Goal: Use online tool/utility: Utilize a website feature to perform a specific function

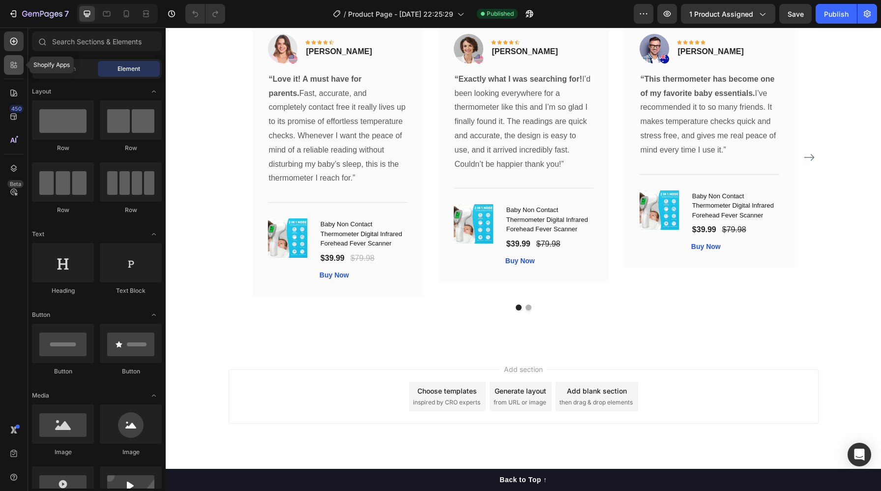
click at [15, 70] on div at bounding box center [14, 65] width 20 height 20
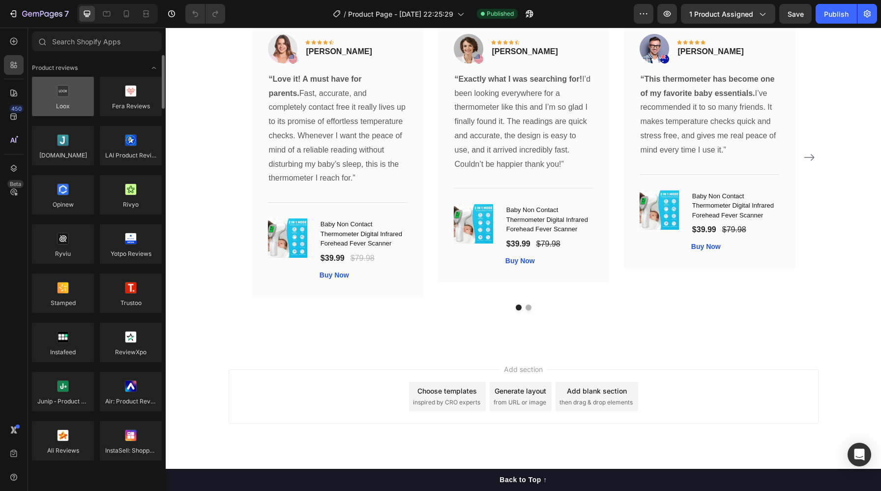
click at [68, 91] on div at bounding box center [63, 96] width 62 height 39
drag, startPoint x: 229, startPoint y: 122, endPoint x: 397, endPoint y: 359, distance: 290.6
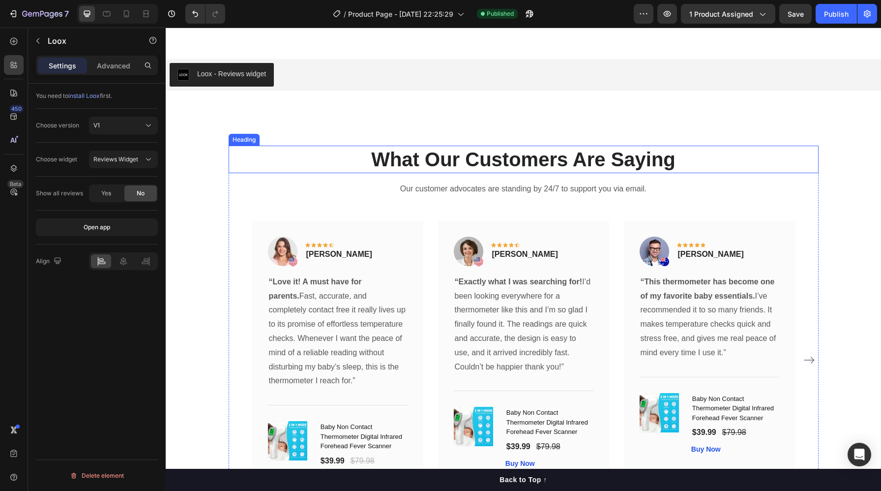
scroll to position [2501, 0]
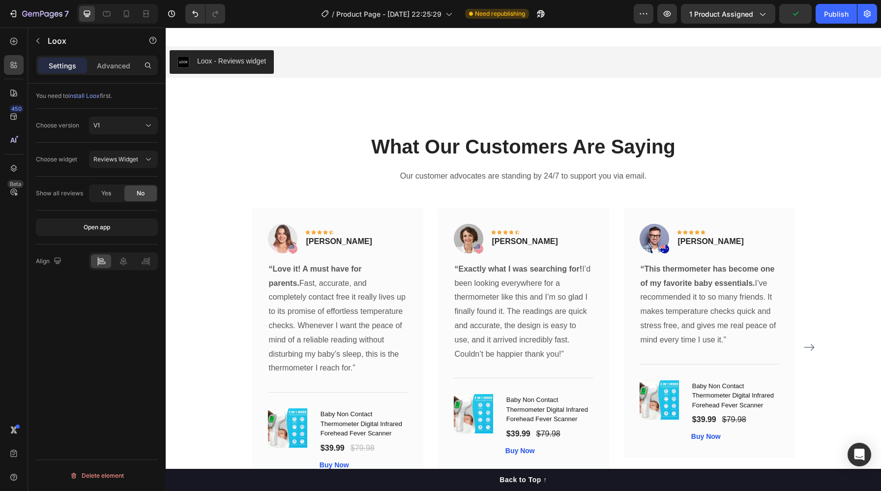
click at [232, 61] on div "Loox - Reviews widget" at bounding box center [231, 61] width 69 height 10
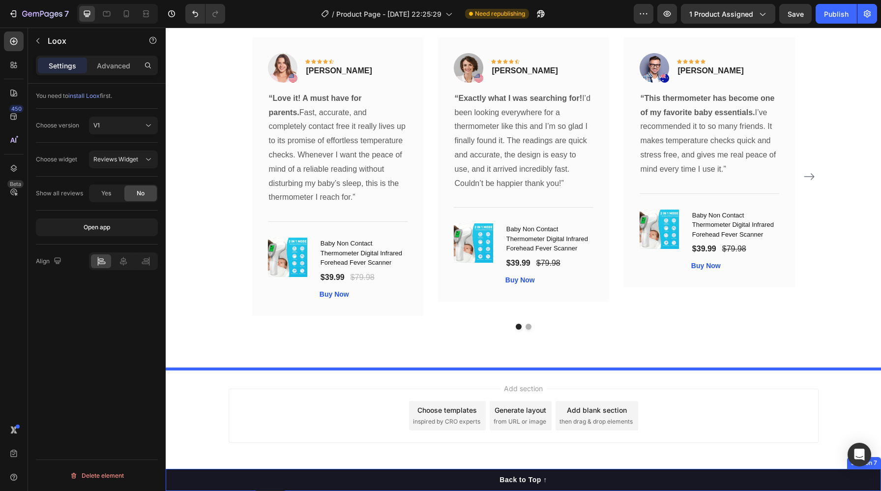
scroll to position [2691, 0]
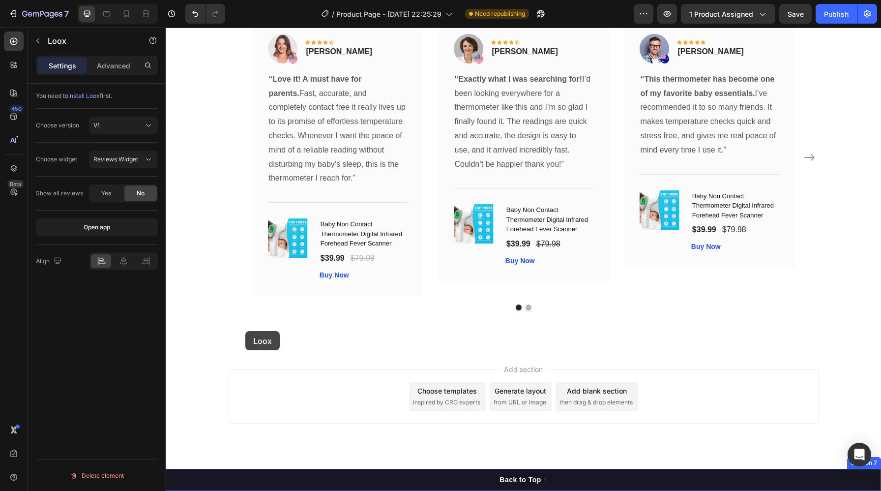
drag, startPoint x: 222, startPoint y: 59, endPoint x: 245, endPoint y: 331, distance: 273.5
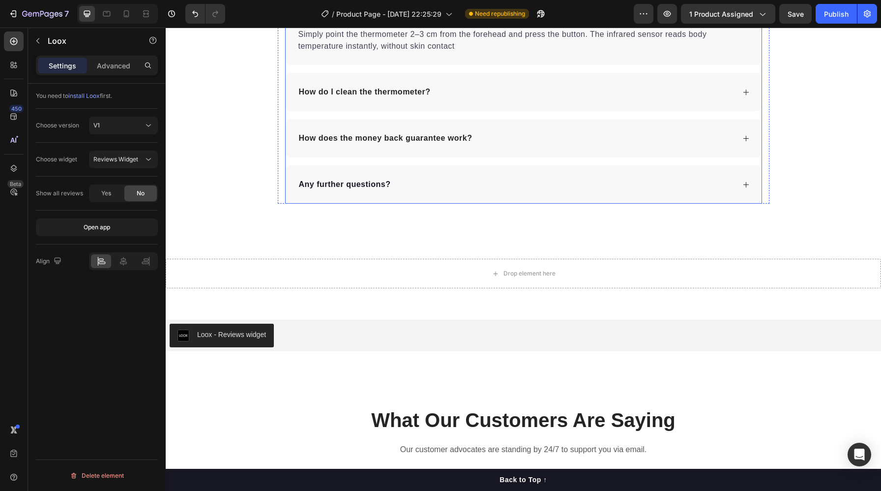
scroll to position [2347, 0]
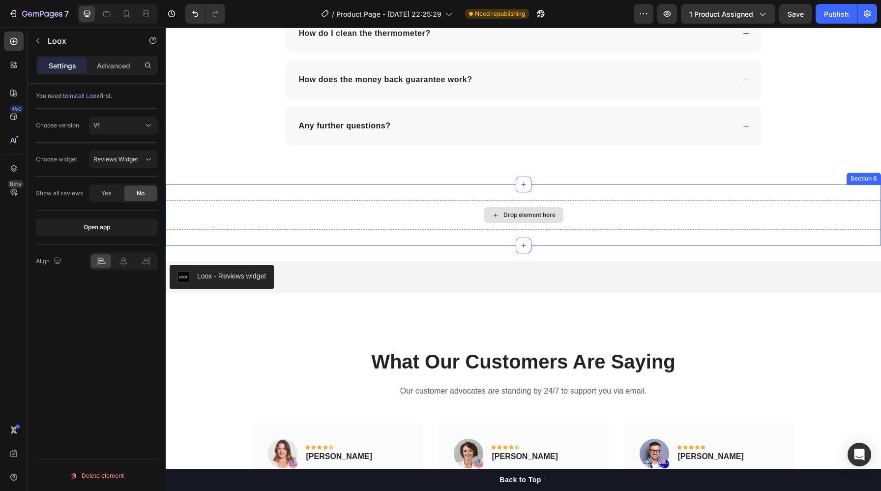
click at [298, 209] on div "Drop element here" at bounding box center [524, 215] width 716 height 30
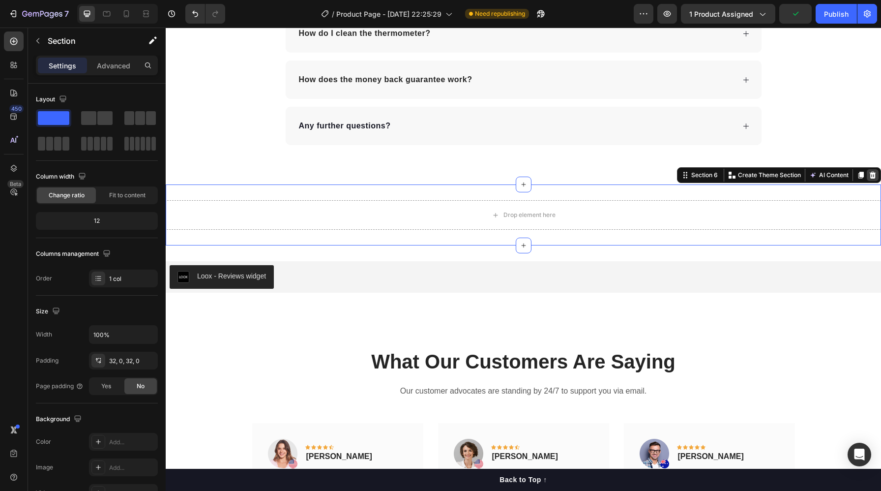
click at [870, 175] on icon at bounding box center [873, 175] width 6 height 7
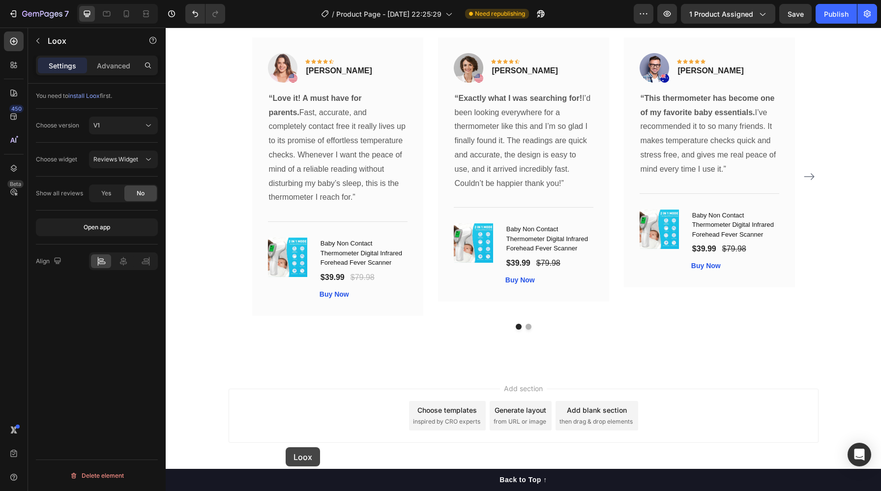
scroll to position [2679, 0]
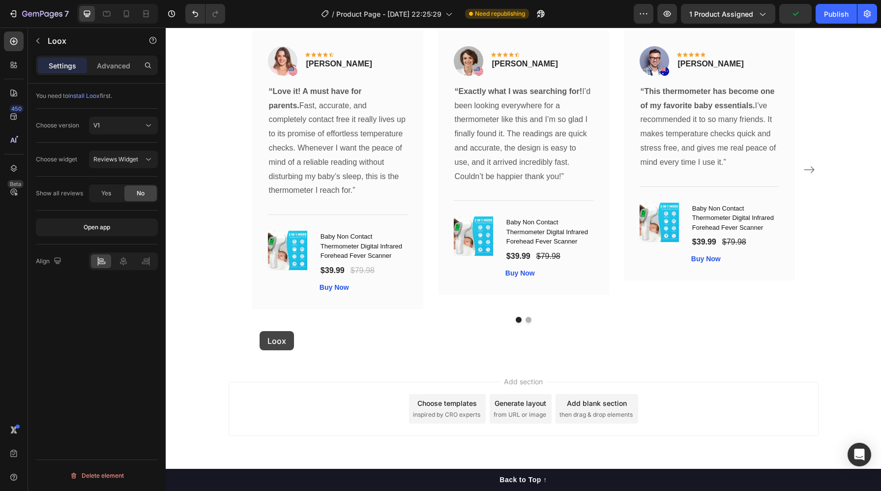
drag, startPoint x: 250, startPoint y: 144, endPoint x: 260, endPoint y: 331, distance: 187.1
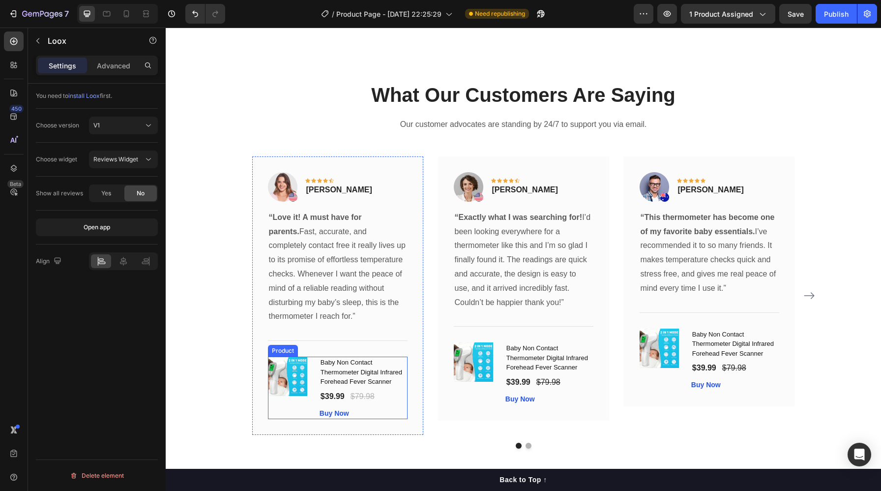
scroll to position [2443, 0]
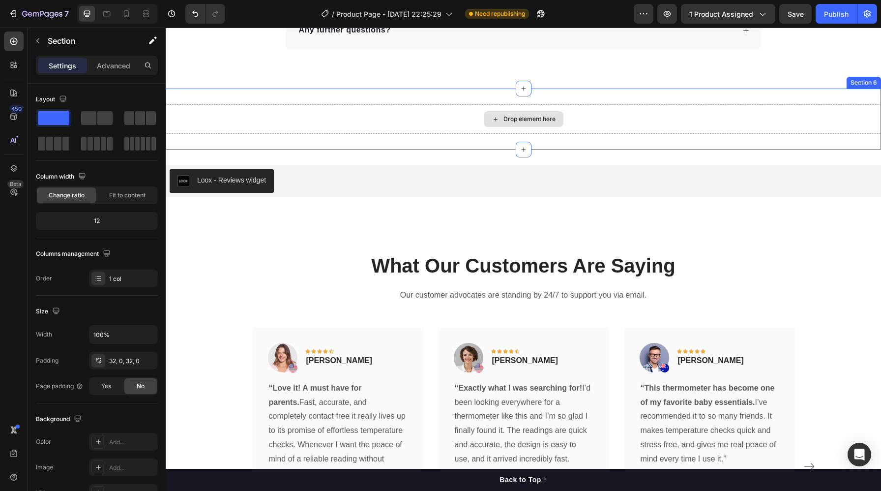
click at [674, 122] on div "Drop element here" at bounding box center [524, 119] width 716 height 30
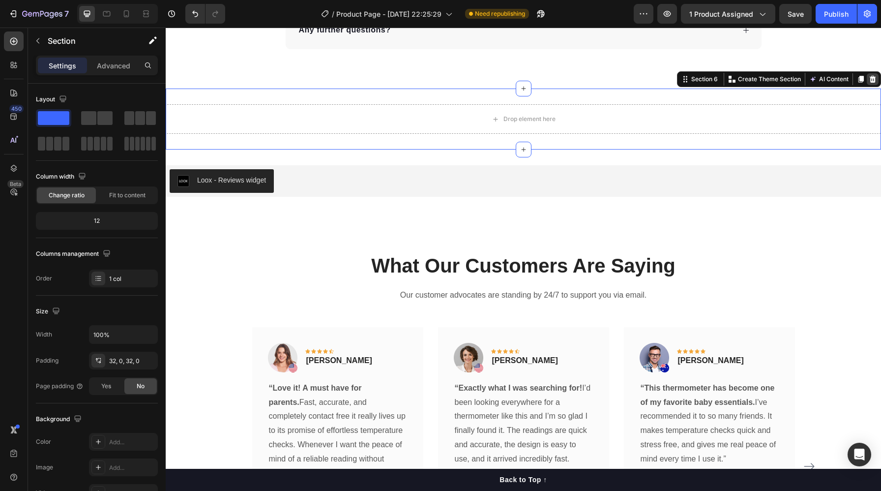
click at [869, 78] on icon at bounding box center [873, 79] width 8 height 8
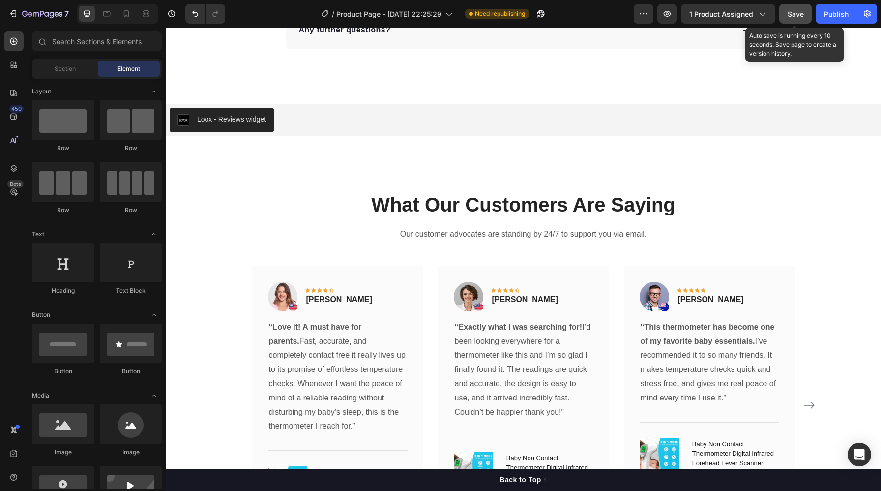
click at [792, 19] on button "Save" at bounding box center [796, 14] width 32 height 20
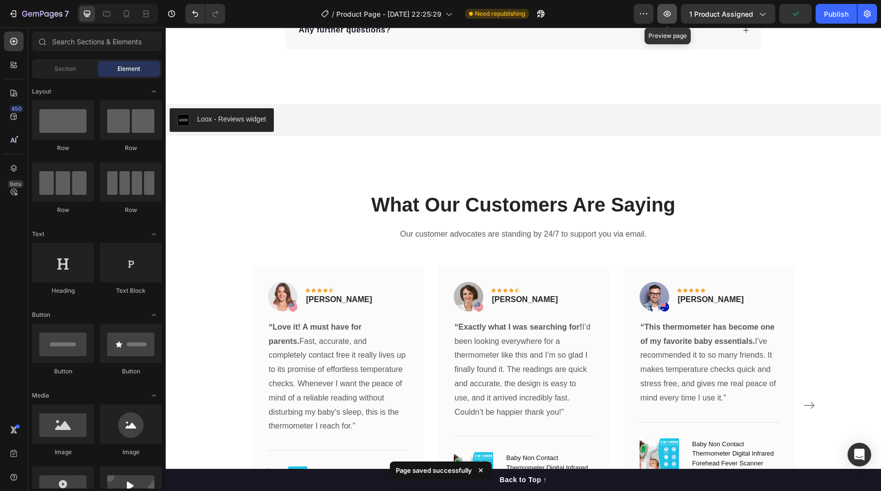
click at [671, 11] on icon "button" at bounding box center [668, 14] width 10 height 10
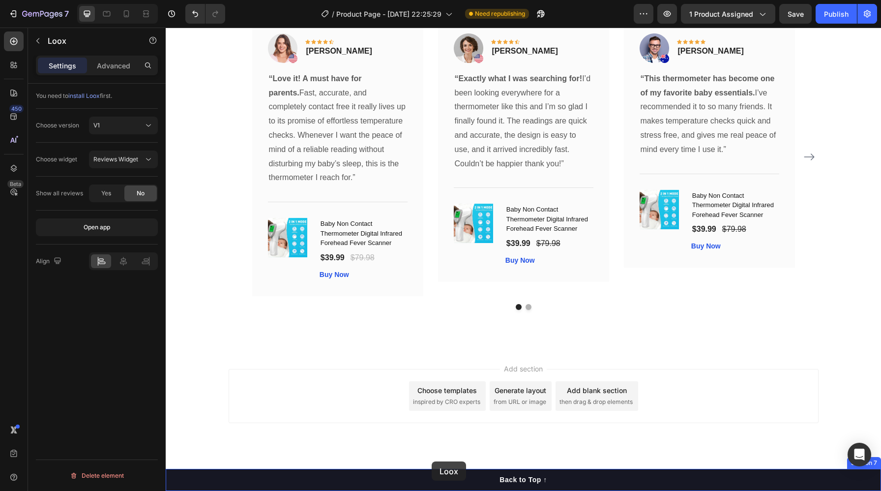
scroll to position [2691, 0]
drag, startPoint x: 259, startPoint y: 116, endPoint x: 481, endPoint y: 309, distance: 294.2
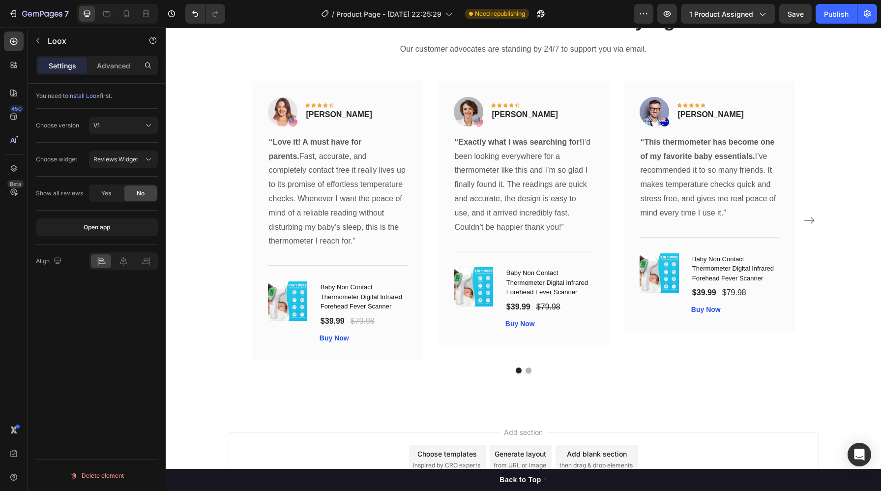
scroll to position [2754, 0]
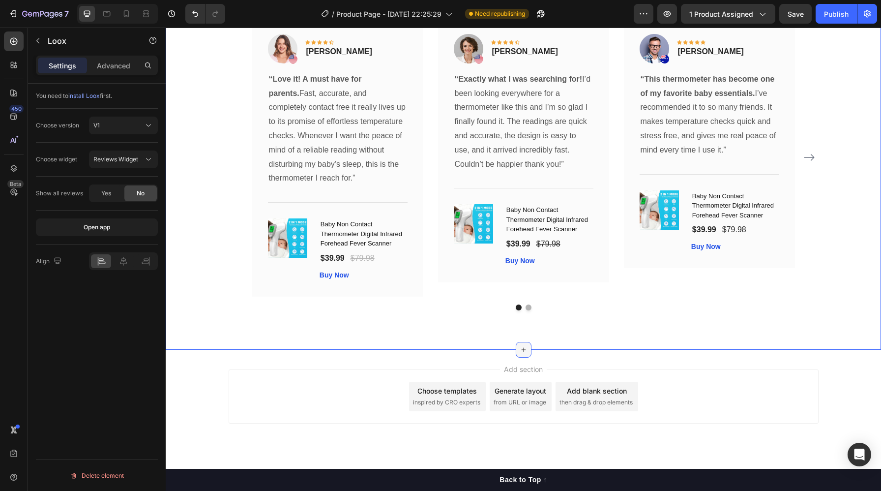
click at [516, 347] on div at bounding box center [524, 350] width 16 height 16
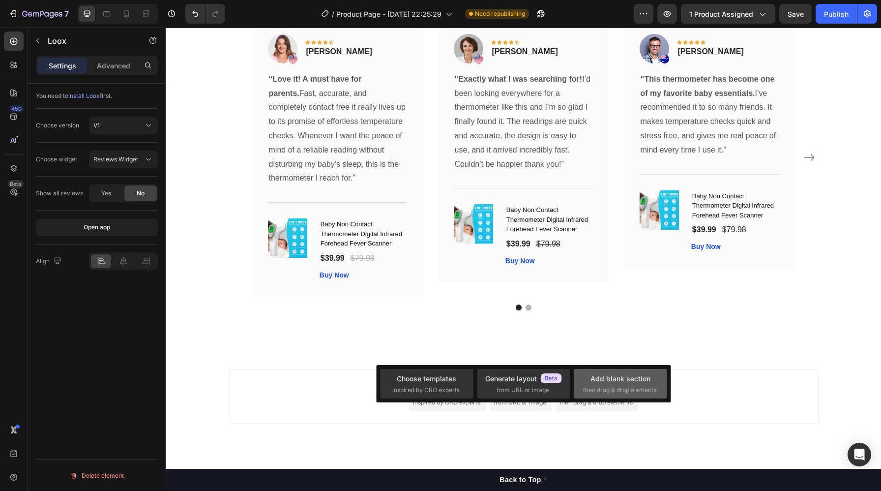
click at [602, 376] on div "Add blank section" at bounding box center [621, 378] width 60 height 10
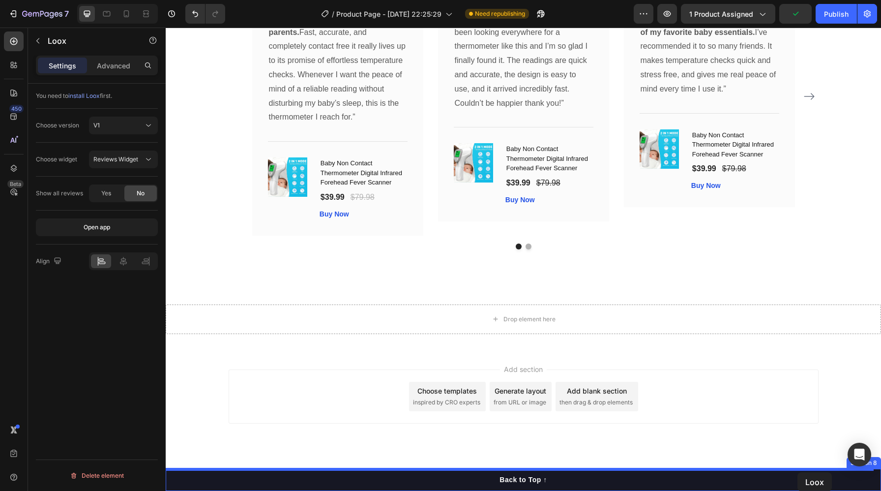
scroll to position [2813, 0]
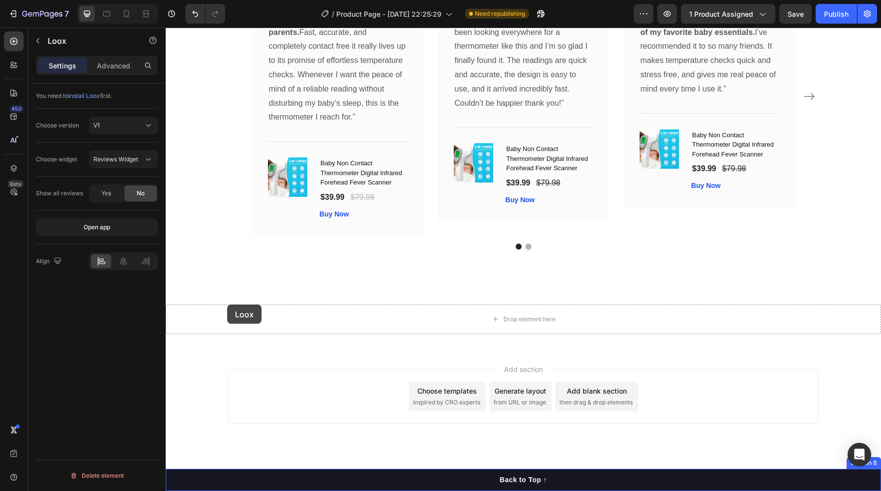
drag, startPoint x: 253, startPoint y: 84, endPoint x: 227, endPoint y: 304, distance: 221.8
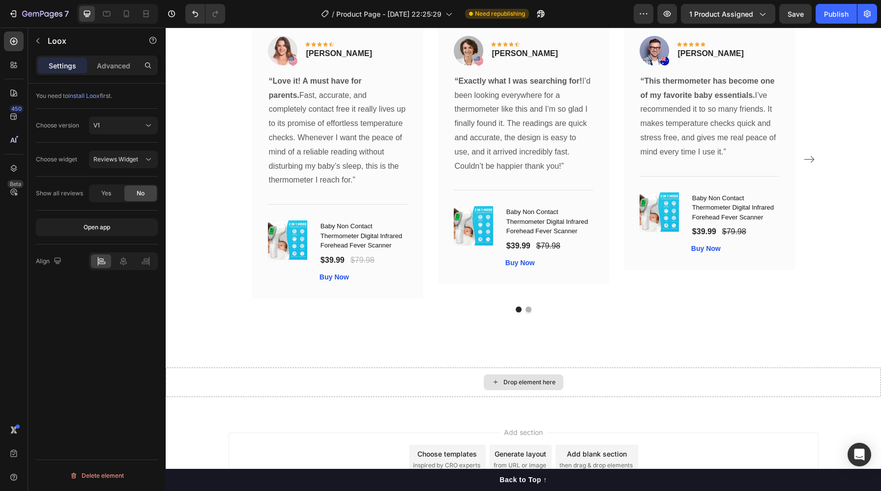
scroll to position [2876, 0]
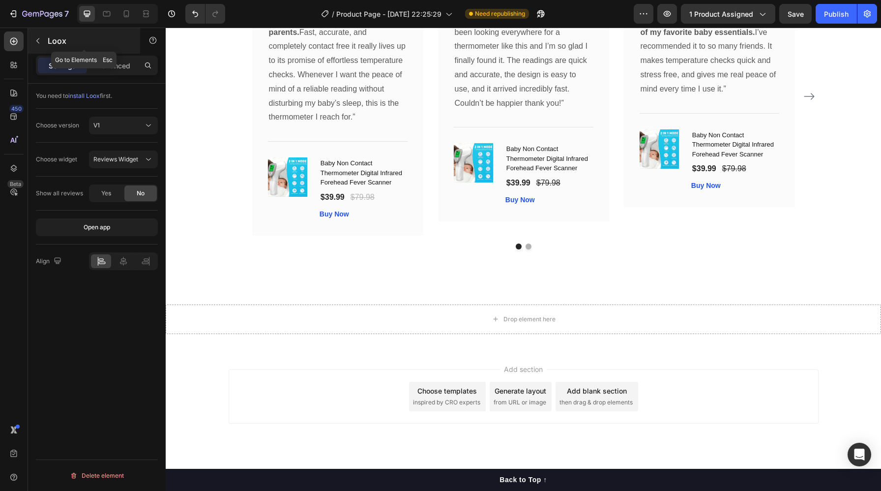
click at [41, 46] on button "button" at bounding box center [38, 41] width 16 height 16
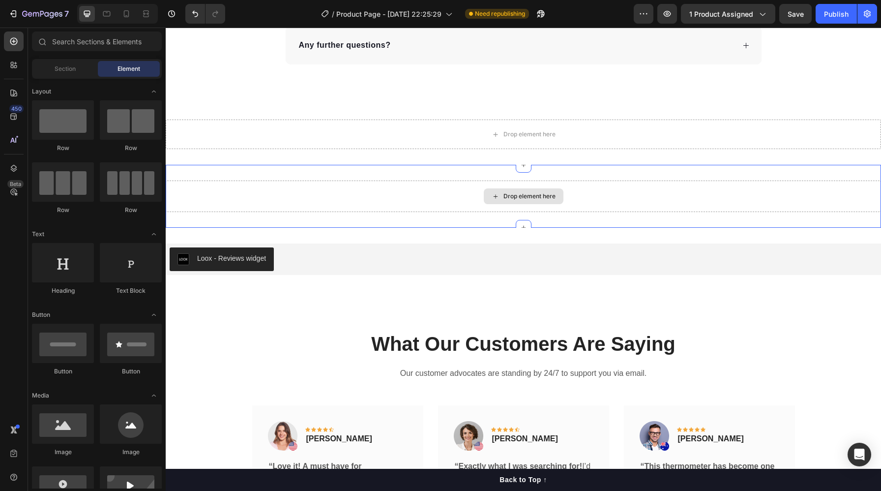
scroll to position [2430, 0]
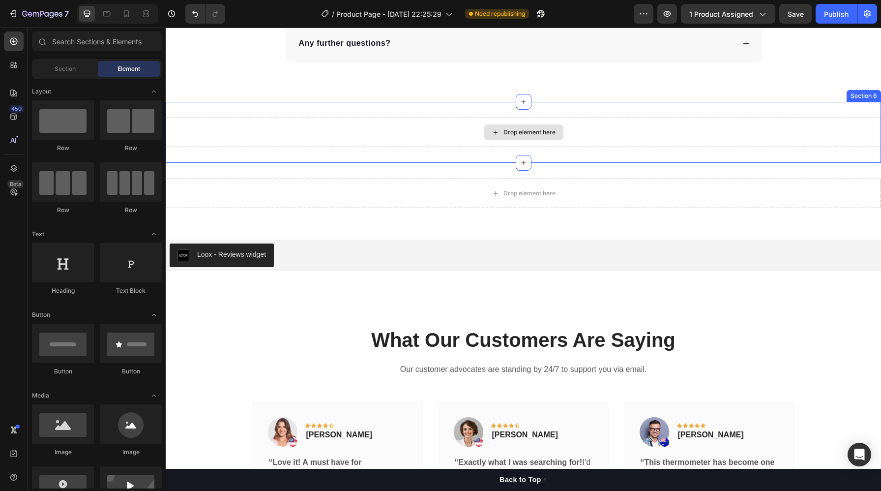
click at [710, 126] on div "Drop element here" at bounding box center [524, 133] width 716 height 30
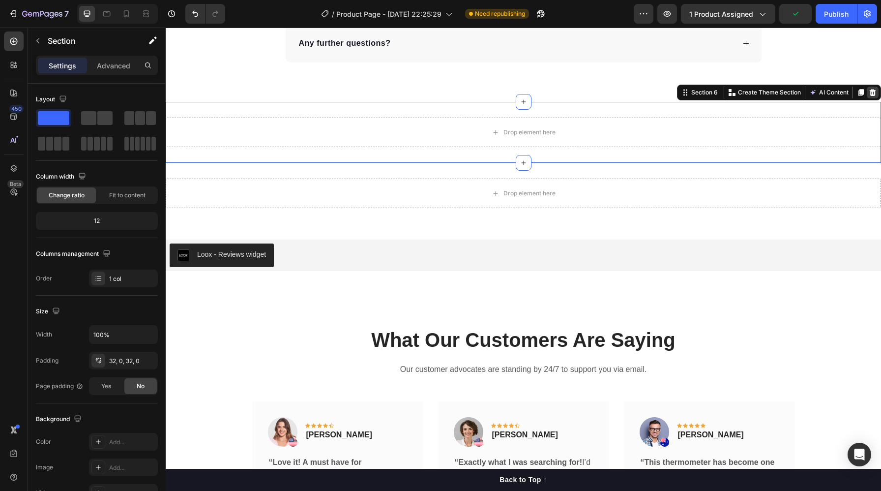
click at [870, 90] on icon at bounding box center [873, 92] width 6 height 7
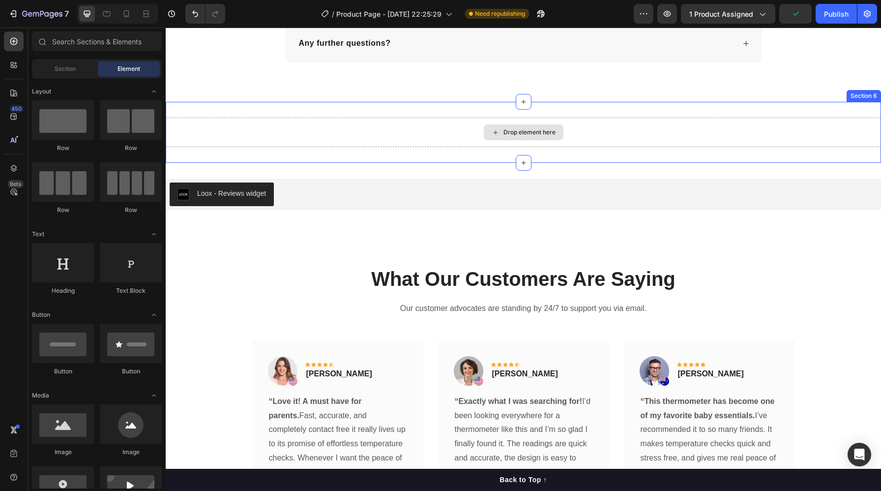
click at [798, 121] on div "Drop element here" at bounding box center [524, 133] width 716 height 30
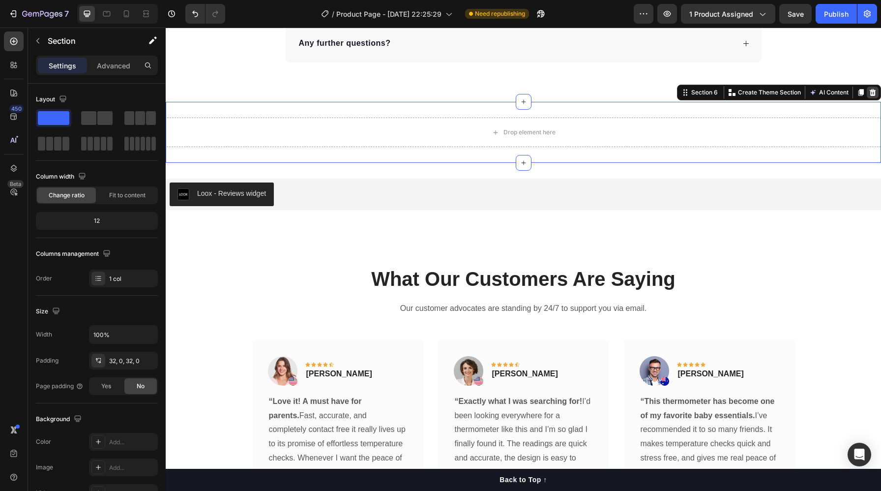
click at [869, 94] on icon at bounding box center [873, 93] width 8 height 8
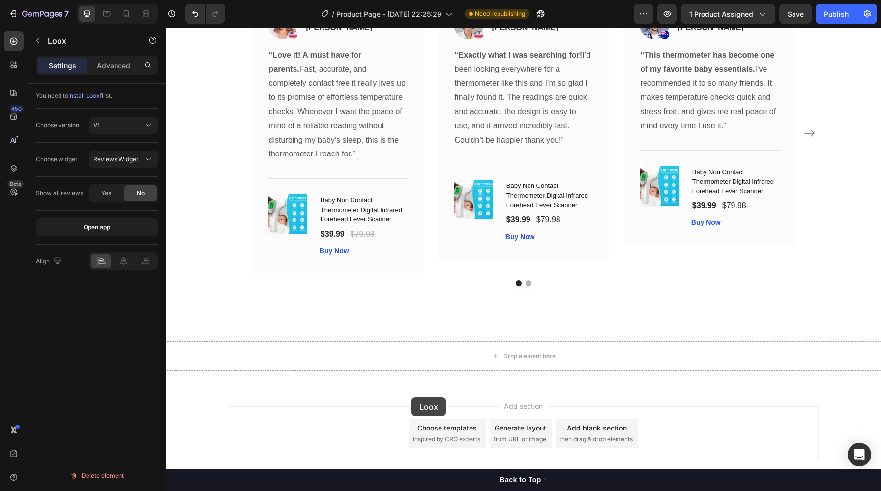
scroll to position [2716, 0]
drag, startPoint x: 237, startPoint y: 109, endPoint x: 322, endPoint y: 350, distance: 255.4
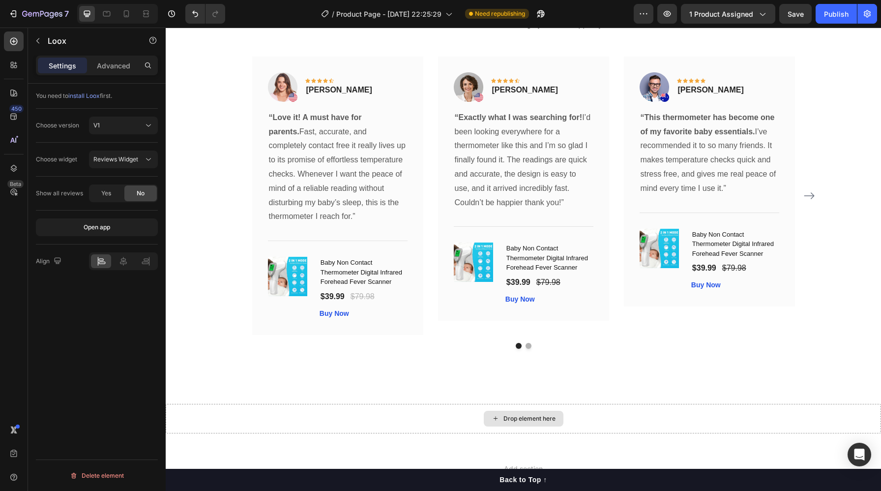
scroll to position [2779, 0]
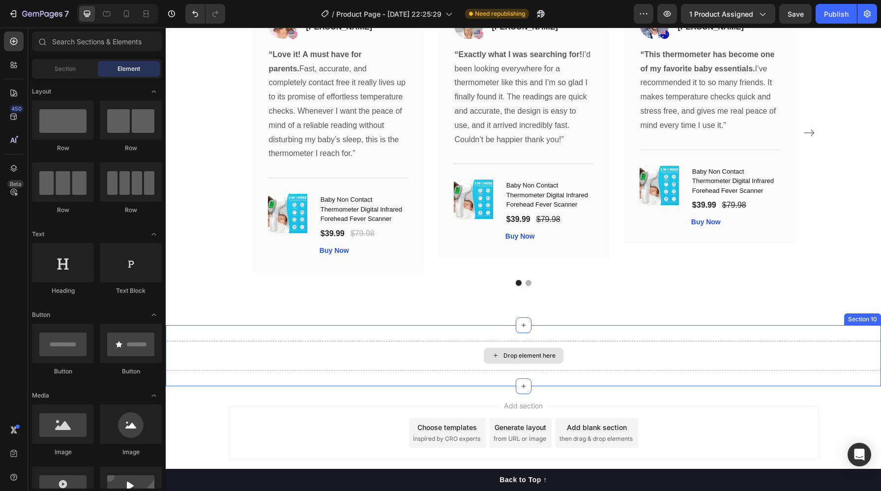
click at [512, 357] on div "Drop element here" at bounding box center [530, 356] width 52 height 8
click at [13, 94] on icon at bounding box center [13, 93] width 7 height 7
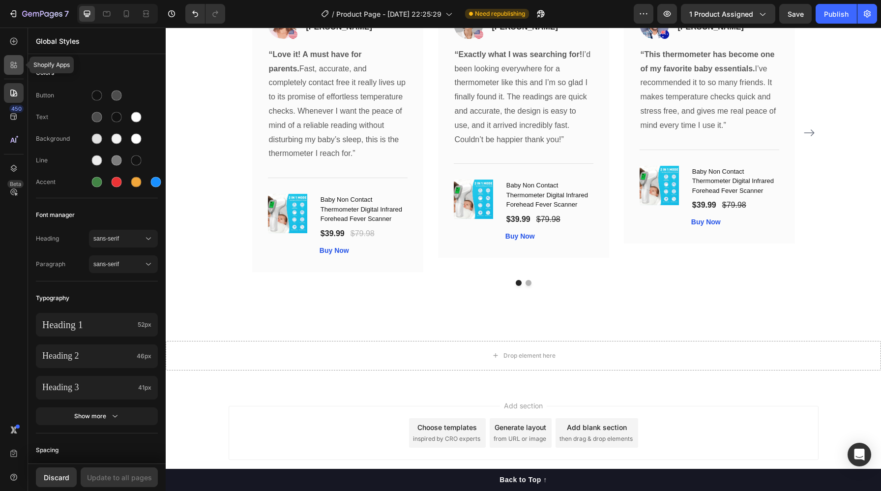
click at [15, 55] on div at bounding box center [14, 65] width 20 height 20
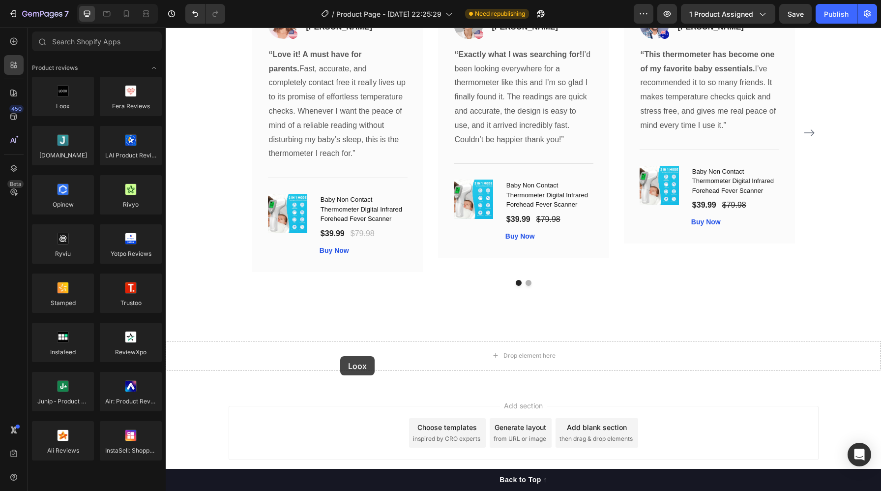
drag, startPoint x: 236, startPoint y: 123, endPoint x: 340, endPoint y: 356, distance: 255.6
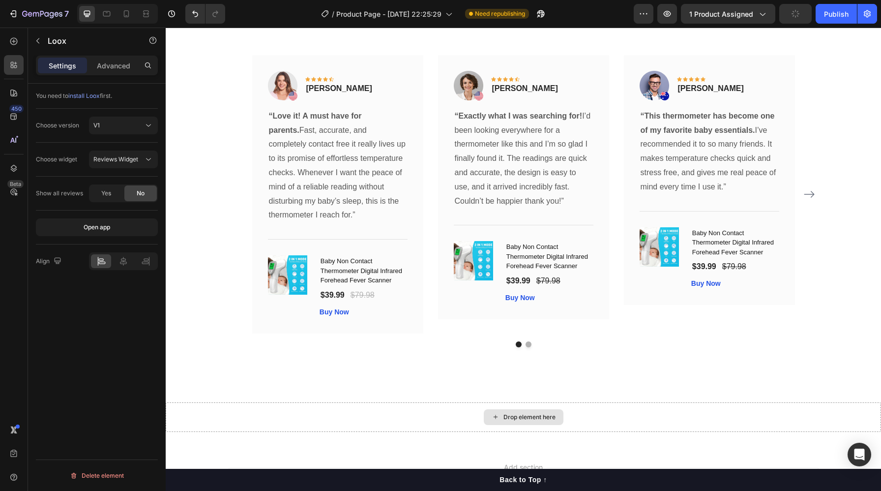
scroll to position [2840, 0]
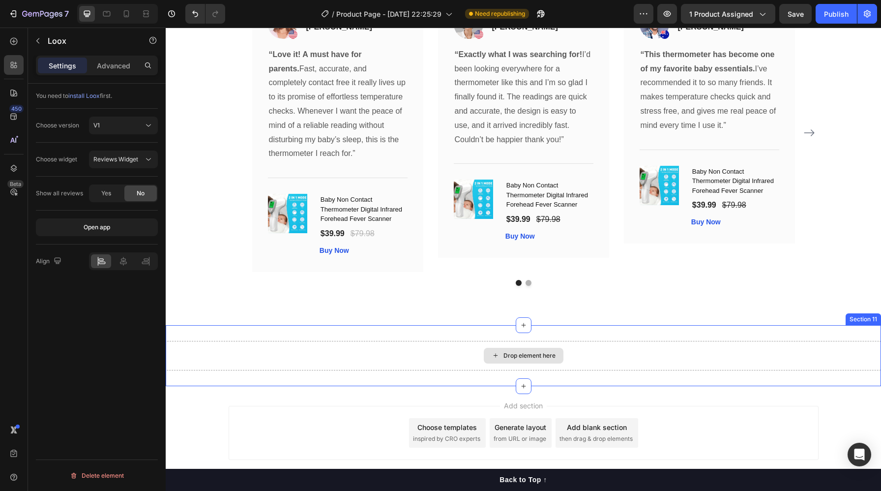
click at [497, 358] on div "Drop element here" at bounding box center [524, 356] width 80 height 16
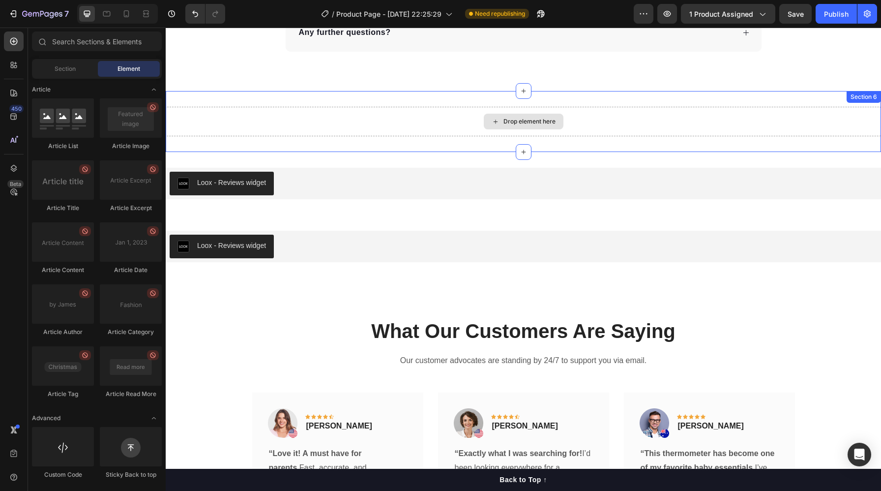
scroll to position [2426, 0]
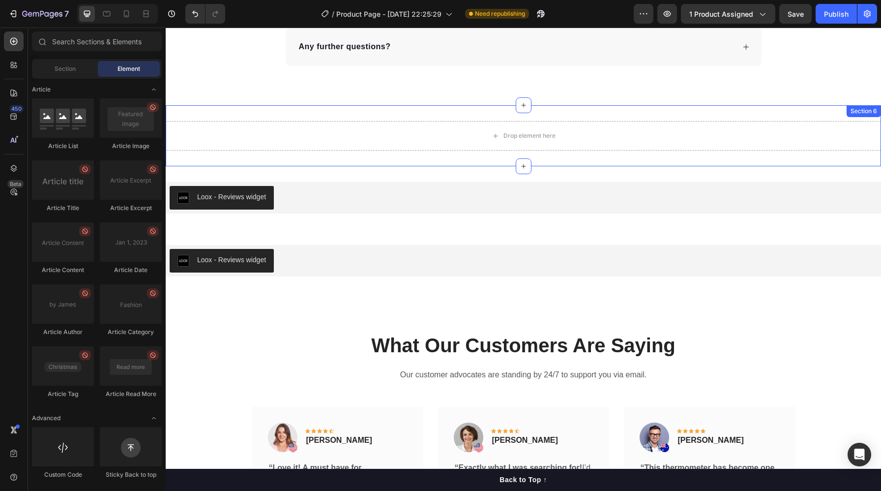
click at [276, 118] on div "Drop element here Section 6" at bounding box center [524, 135] width 716 height 61
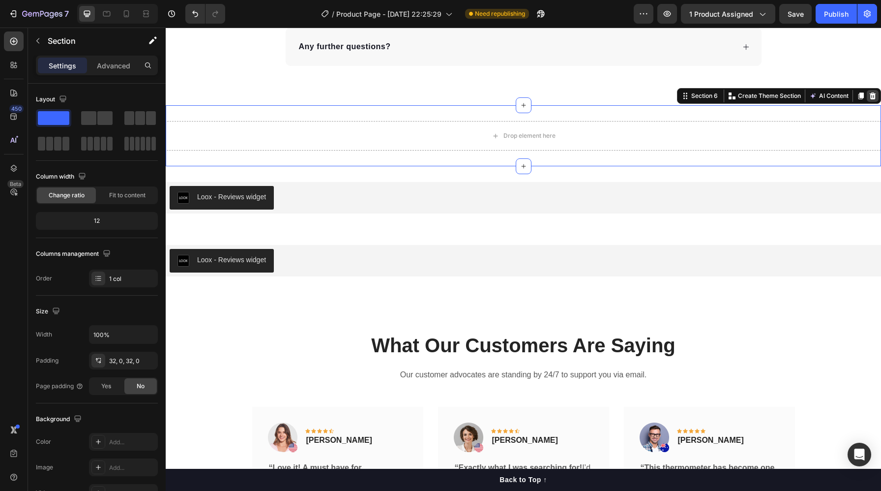
click at [870, 94] on icon at bounding box center [873, 95] width 6 height 7
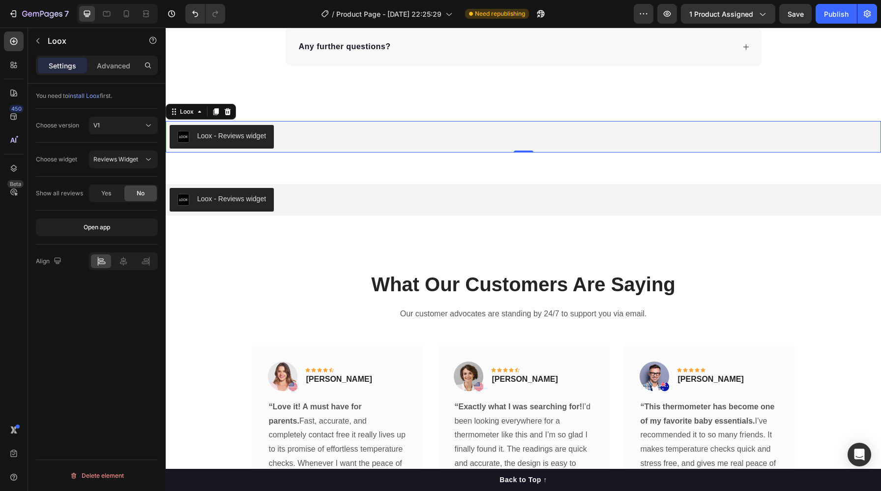
click at [261, 131] on div "Loox - Reviews widget" at bounding box center [231, 136] width 69 height 10
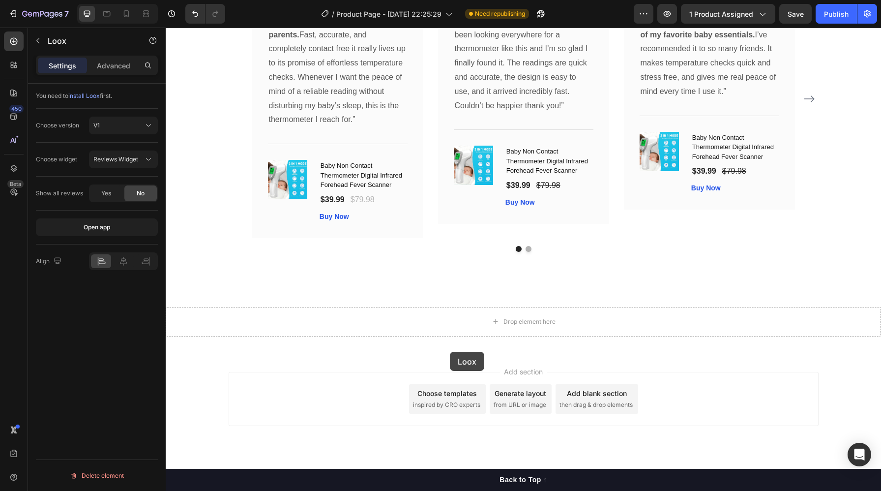
scroll to position [2815, 0]
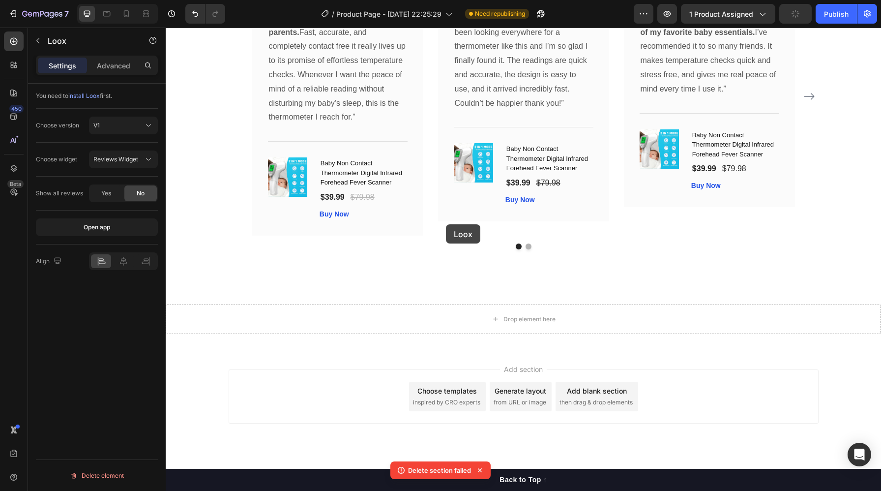
drag, startPoint x: 173, startPoint y: 112, endPoint x: 446, endPoint y: 224, distance: 295.3
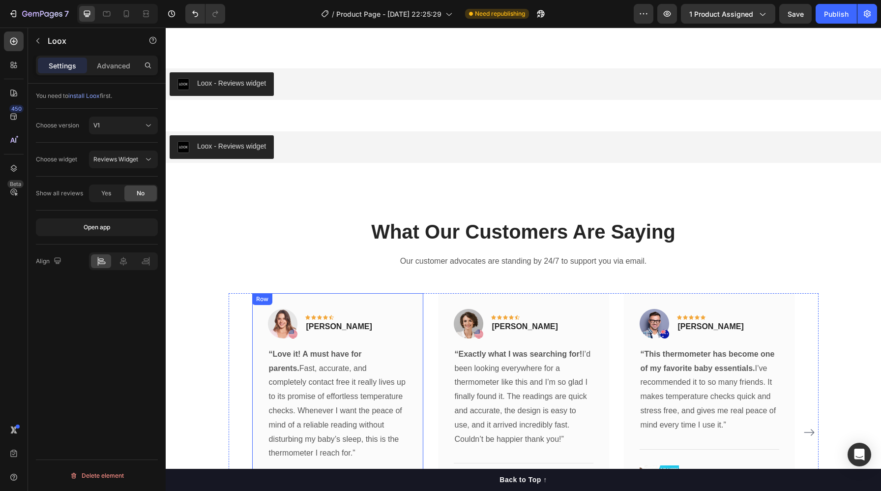
scroll to position [2501, 0]
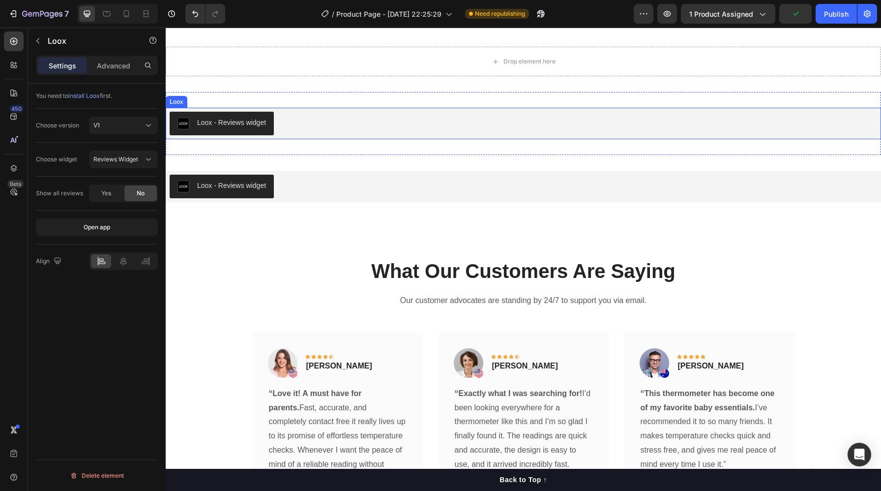
click at [255, 119] on div "Loox - Reviews widget" at bounding box center [231, 123] width 69 height 10
click at [227, 96] on icon at bounding box center [228, 98] width 6 height 7
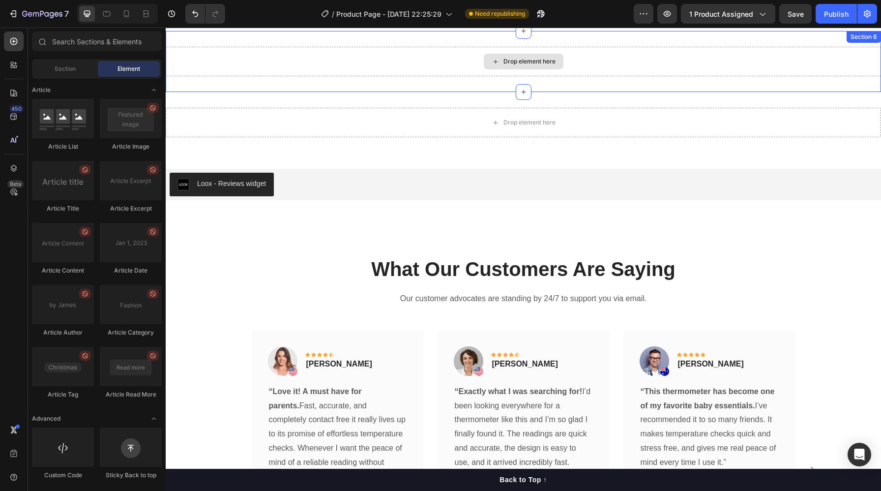
click at [264, 68] on div "Drop element here" at bounding box center [524, 62] width 716 height 30
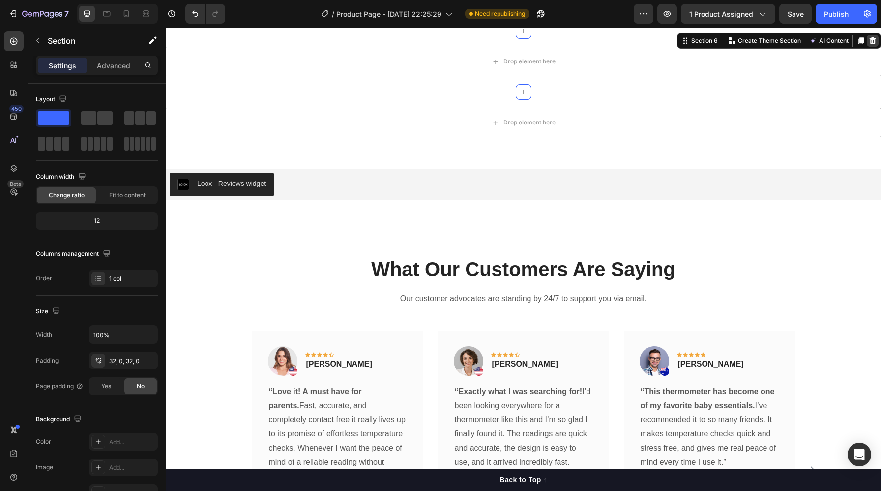
click at [870, 41] on icon at bounding box center [873, 40] width 6 height 7
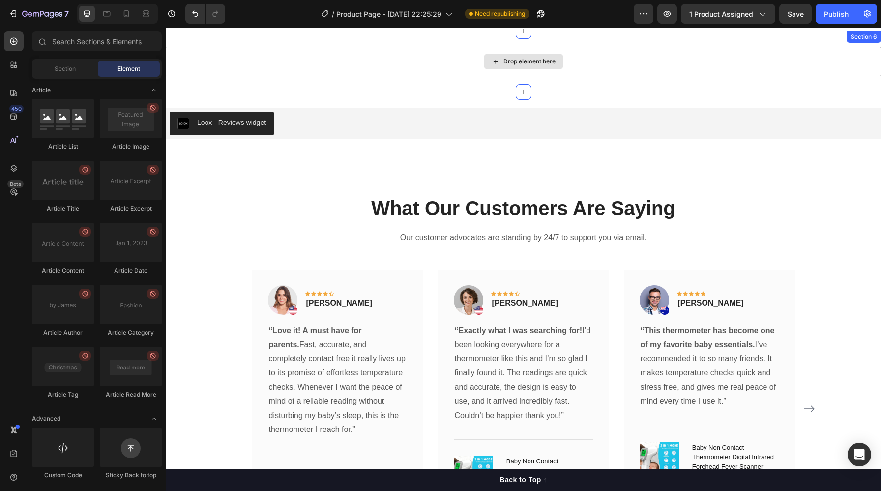
click at [550, 65] on div "Drop element here" at bounding box center [524, 62] width 80 height 16
click at [858, 43] on div "Drop element here Section 6" at bounding box center [524, 61] width 716 height 61
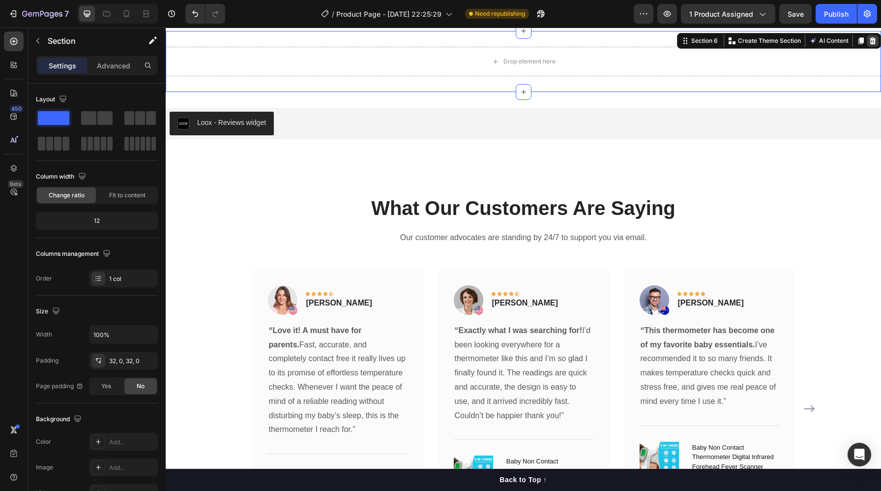
click at [870, 38] on icon at bounding box center [873, 40] width 6 height 7
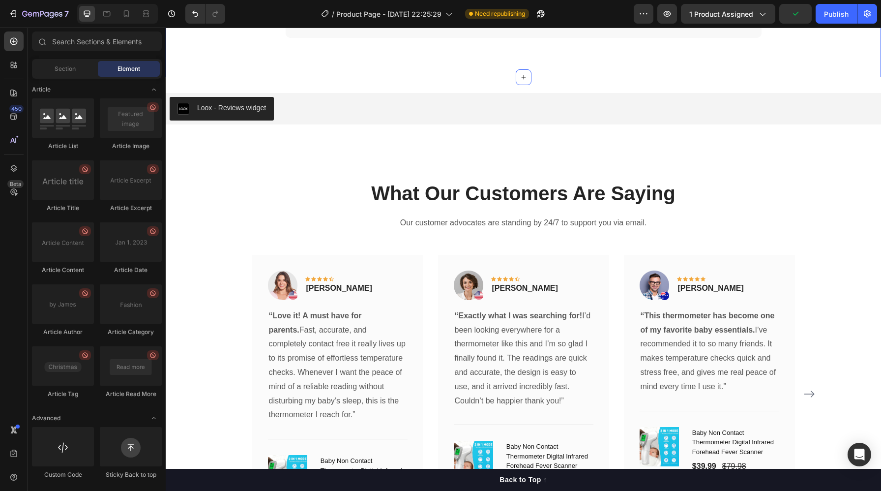
scroll to position [2455, 0]
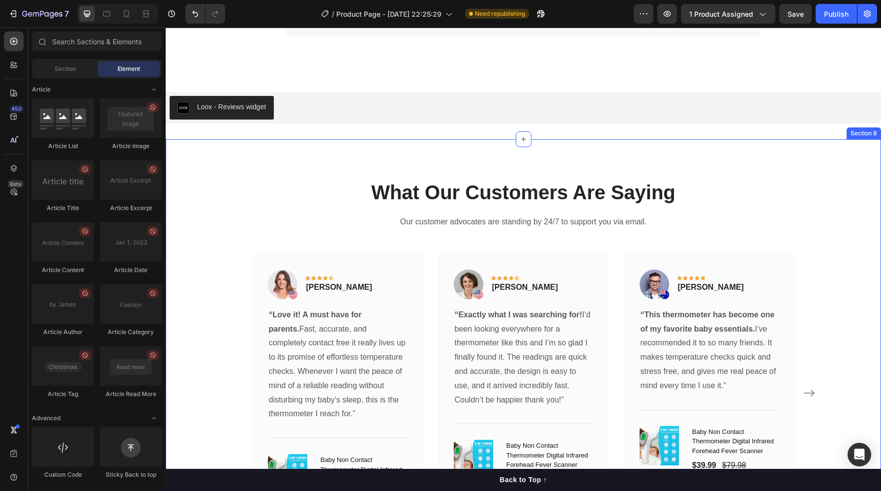
click at [196, 173] on div "What Our Customers Are Saying Heading Our customer advocates are standing by 24…" at bounding box center [524, 362] width 716 height 446
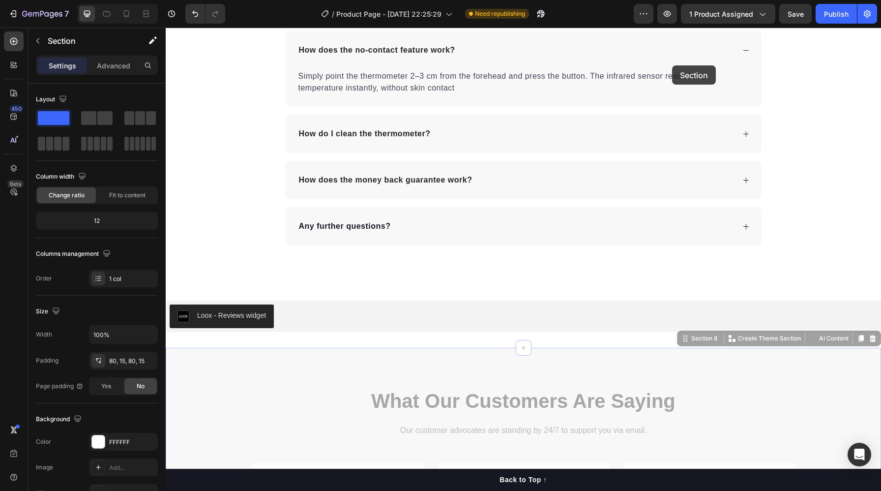
scroll to position [2227, 0]
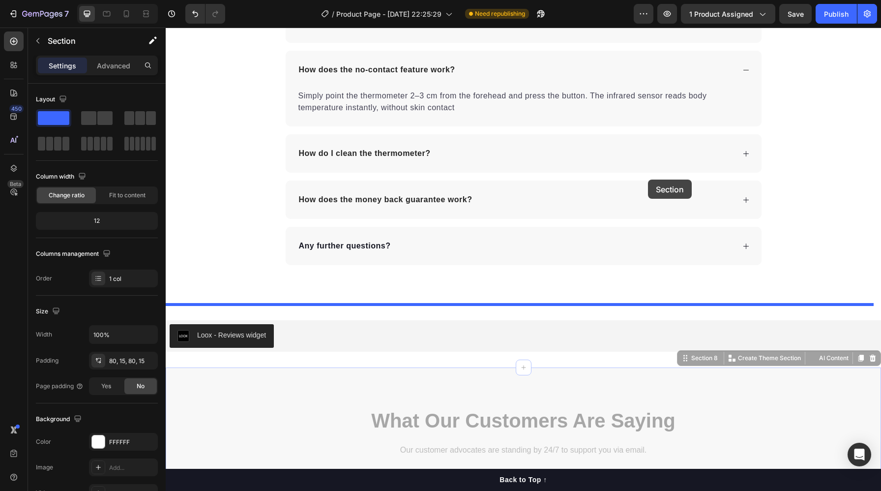
drag, startPoint x: 677, startPoint y: 134, endPoint x: 648, endPoint y: 180, distance: 54.2
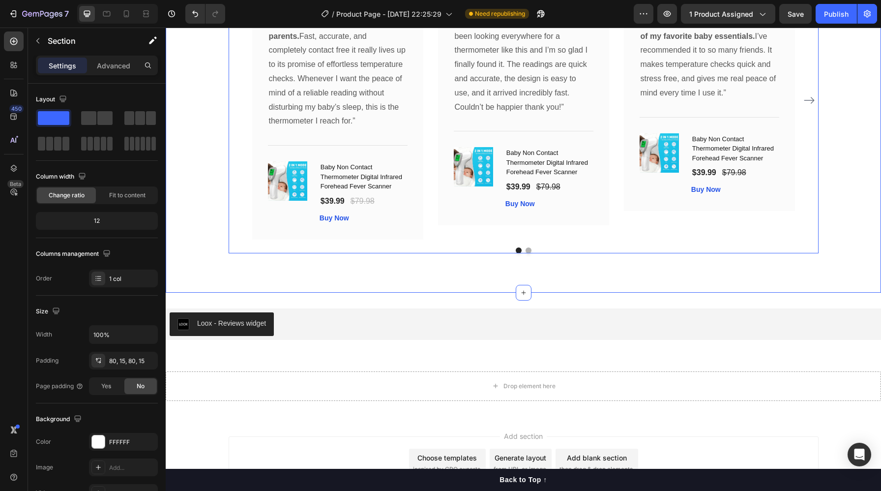
scroll to position [2685, 0]
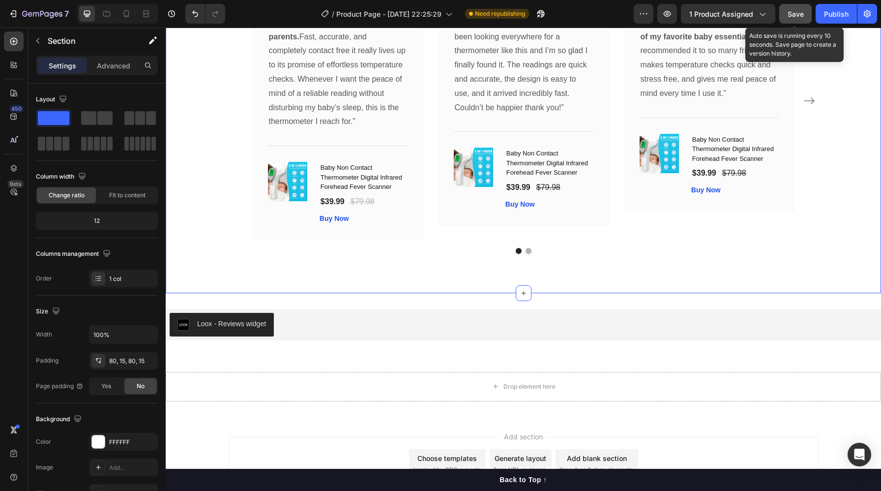
click at [802, 14] on span "Save" at bounding box center [796, 14] width 16 height 8
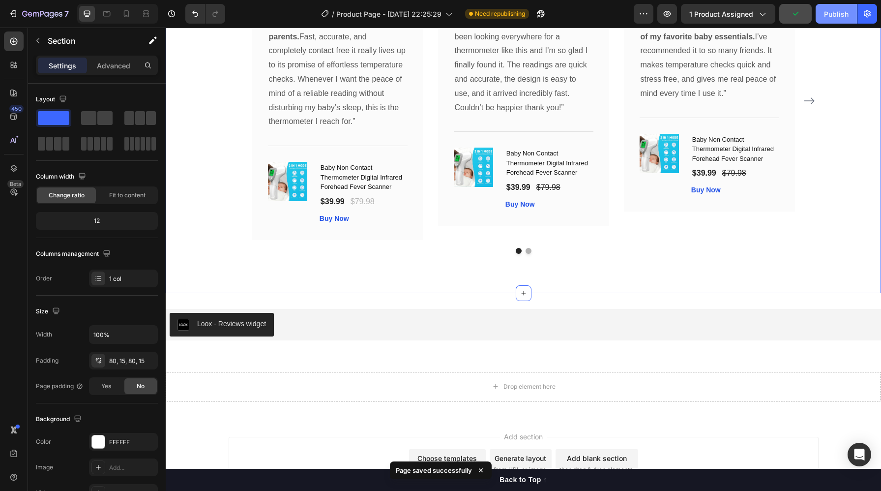
click at [837, 16] on div "Publish" at bounding box center [836, 14] width 25 height 10
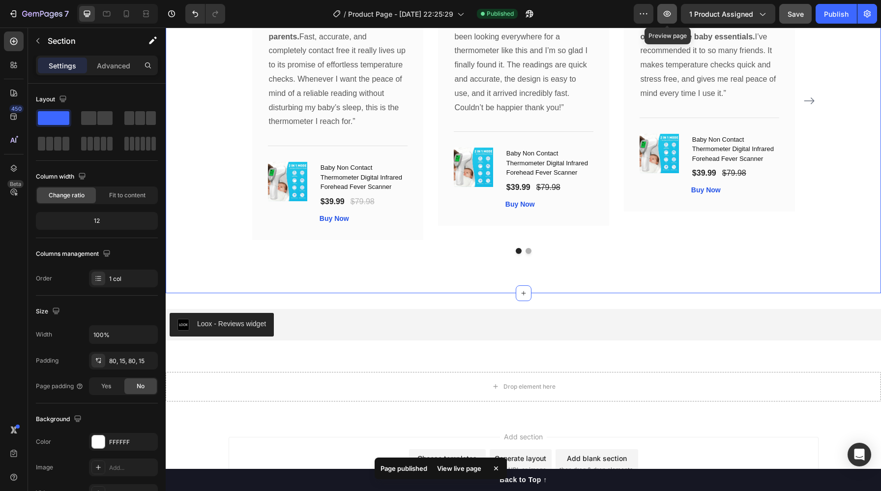
click at [666, 11] on icon "button" at bounding box center [668, 14] width 10 height 10
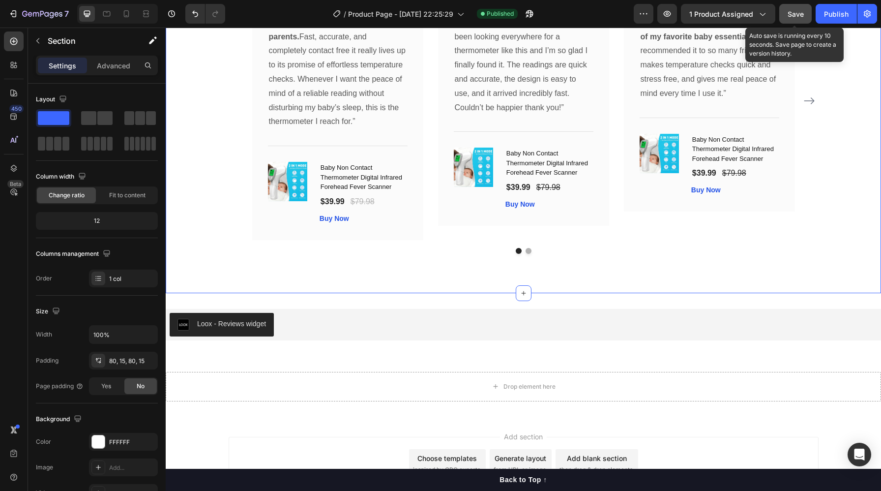
click at [798, 12] on span "Save" at bounding box center [796, 14] width 16 height 8
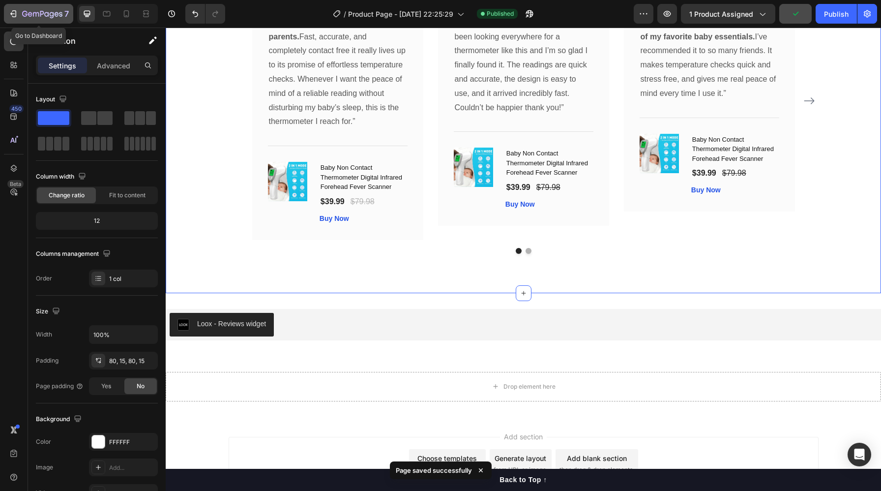
click at [22, 17] on div "7" at bounding box center [38, 14] width 61 height 12
